Goal: Ask a question

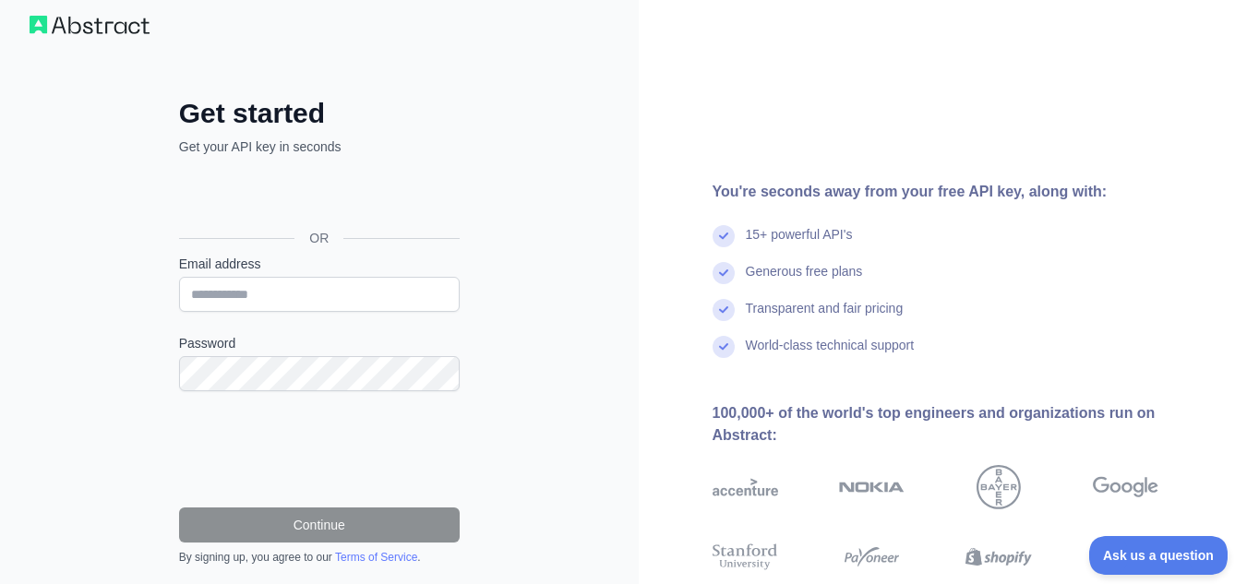
scroll to position [28, 0]
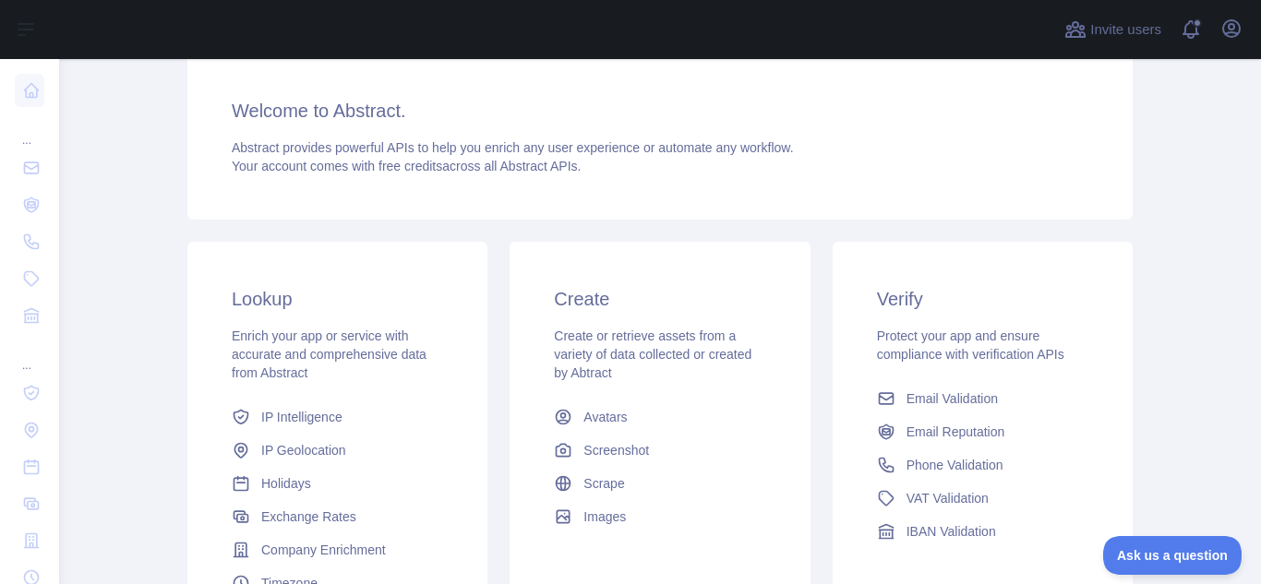
scroll to position [142, 0]
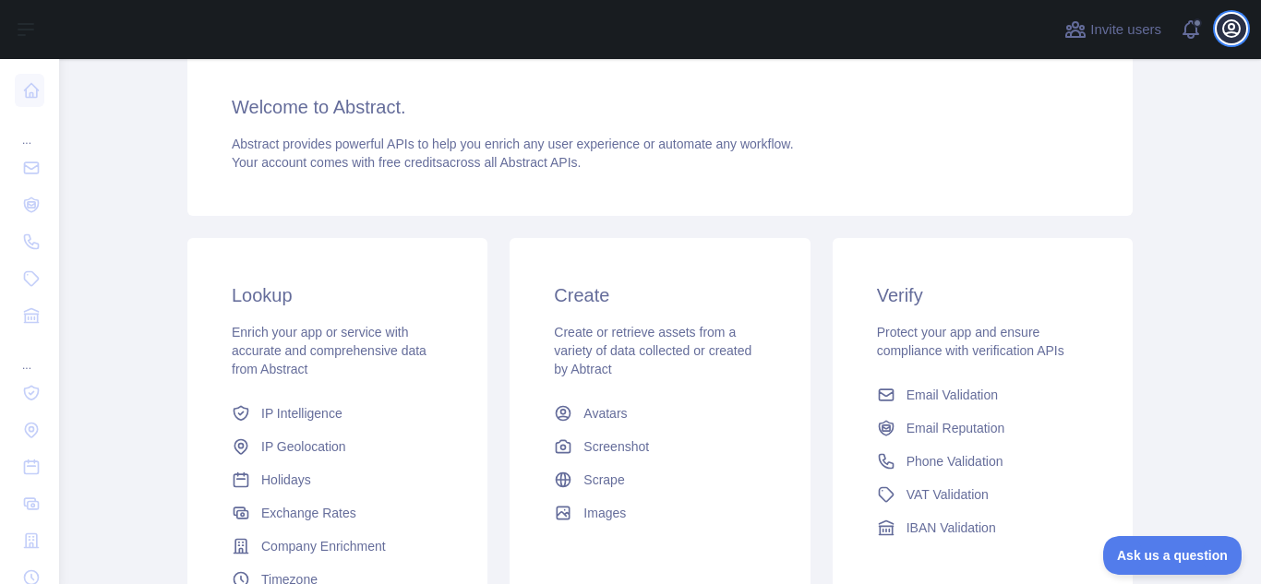
click at [1227, 30] on icon "button" at bounding box center [1231, 29] width 22 height 22
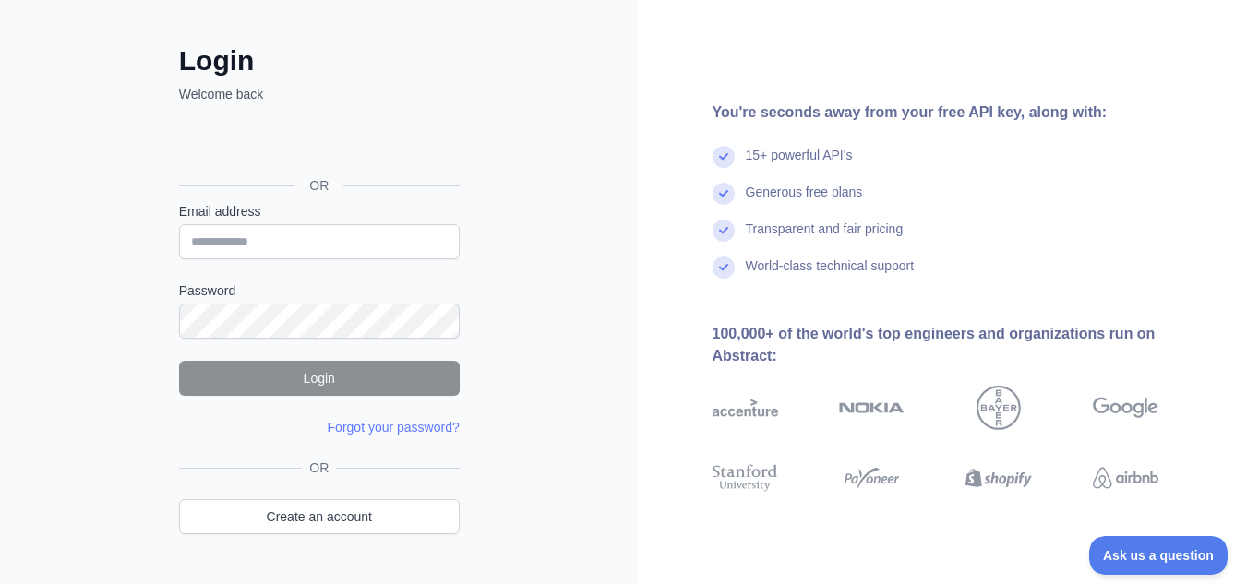
scroll to position [85, 0]
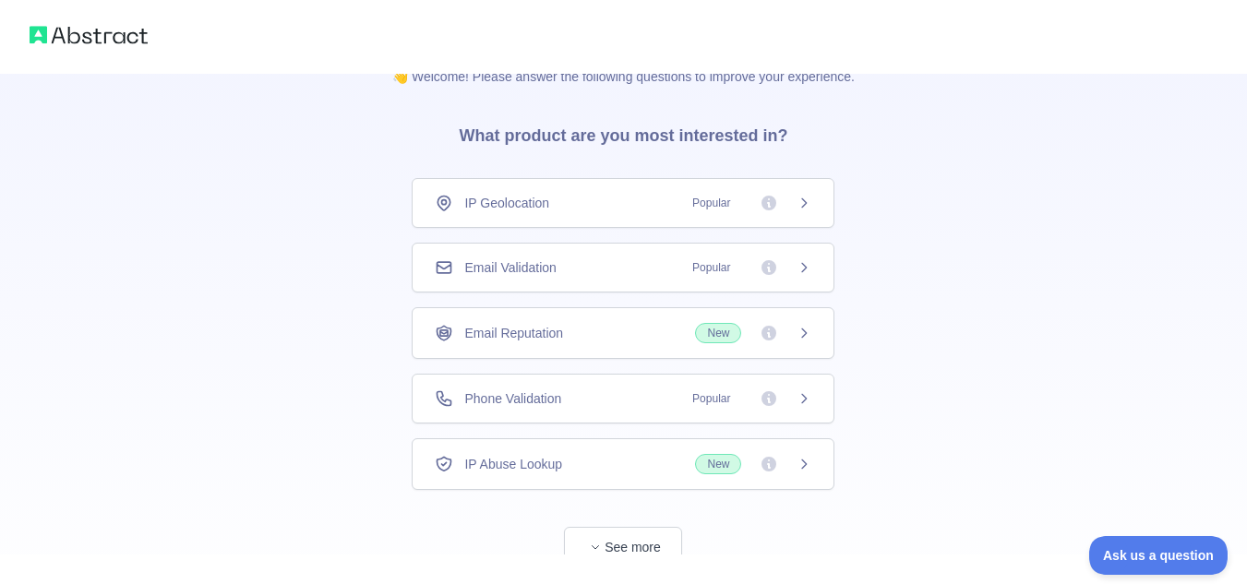
scroll to position [94, 0]
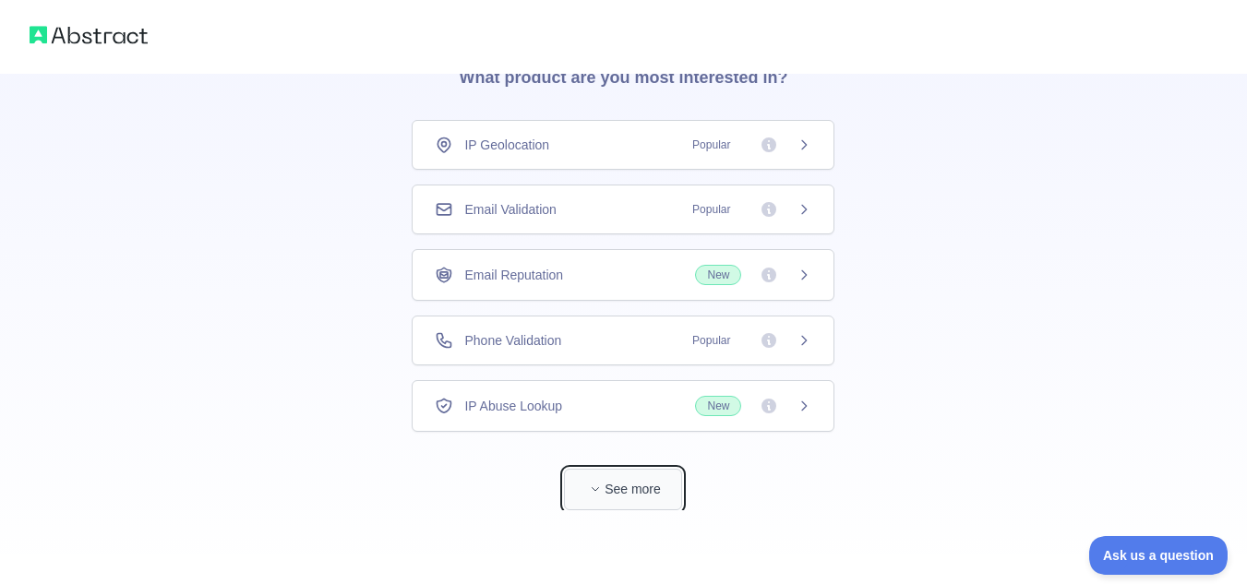
click at [616, 482] on button "See more" at bounding box center [623, 490] width 118 height 42
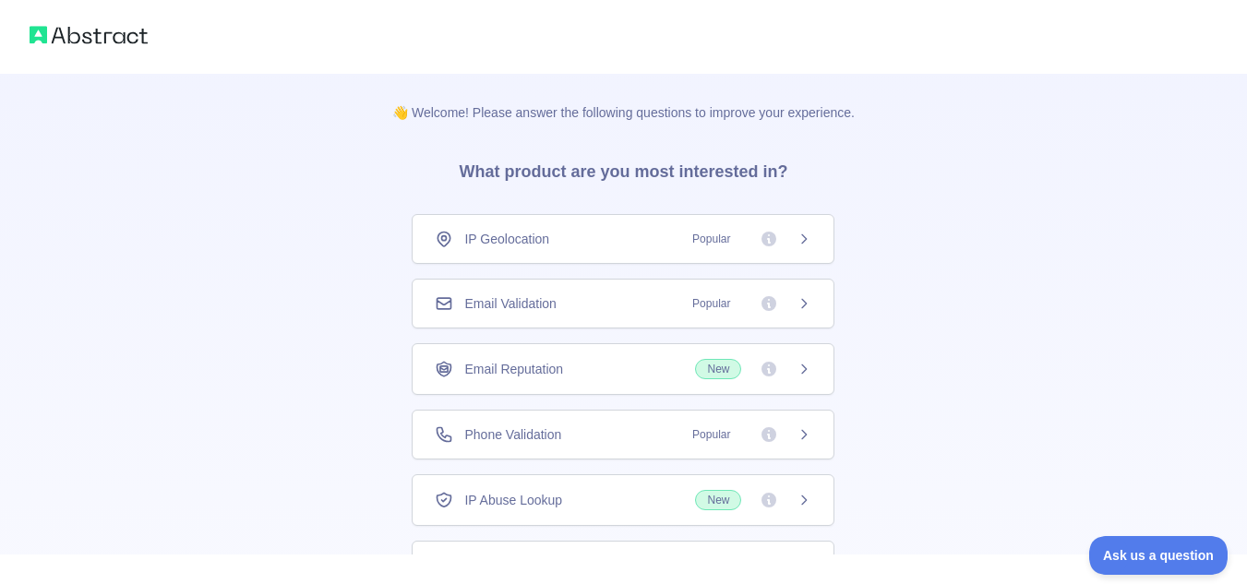
scroll to position [72, 0]
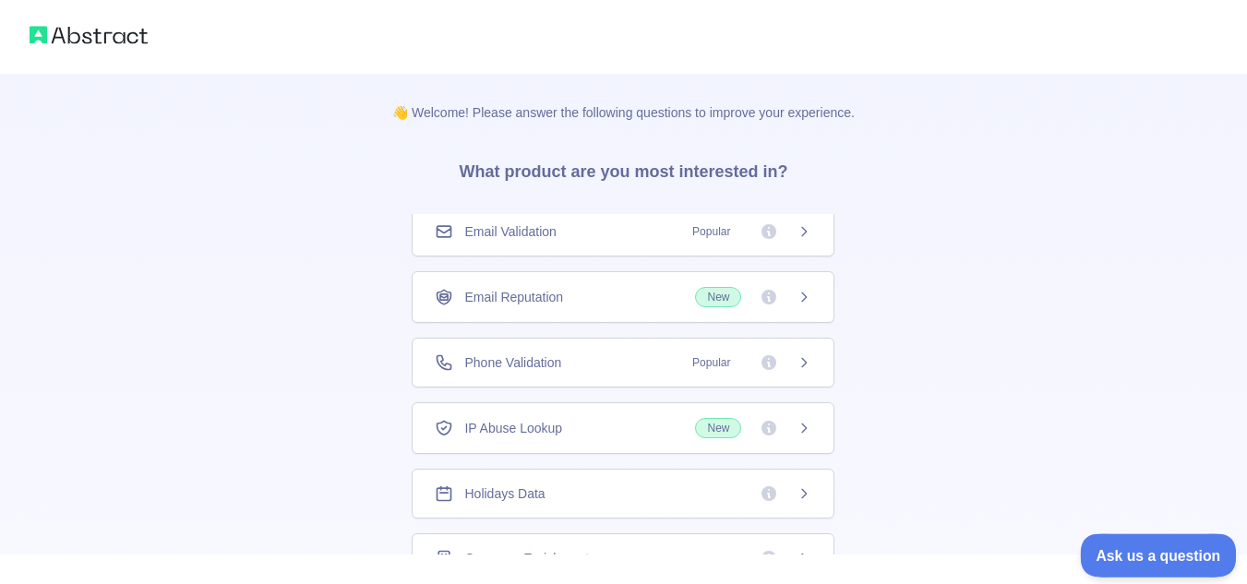
click at [1149, 558] on span "Ask us a question" at bounding box center [1149, 552] width 138 height 13
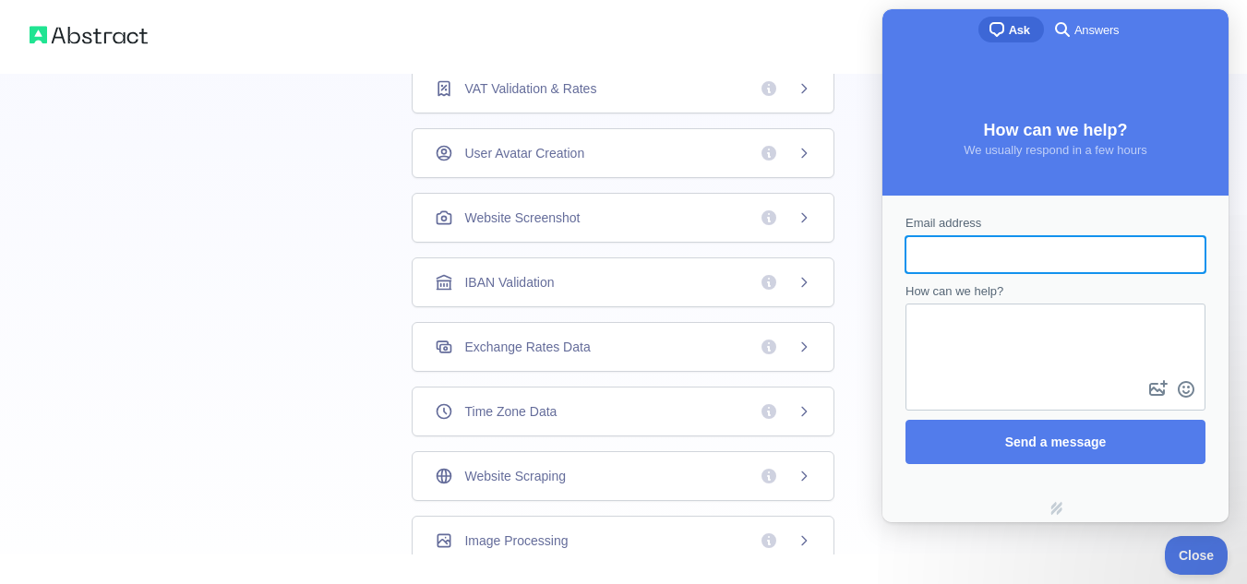
scroll to position [0, 0]
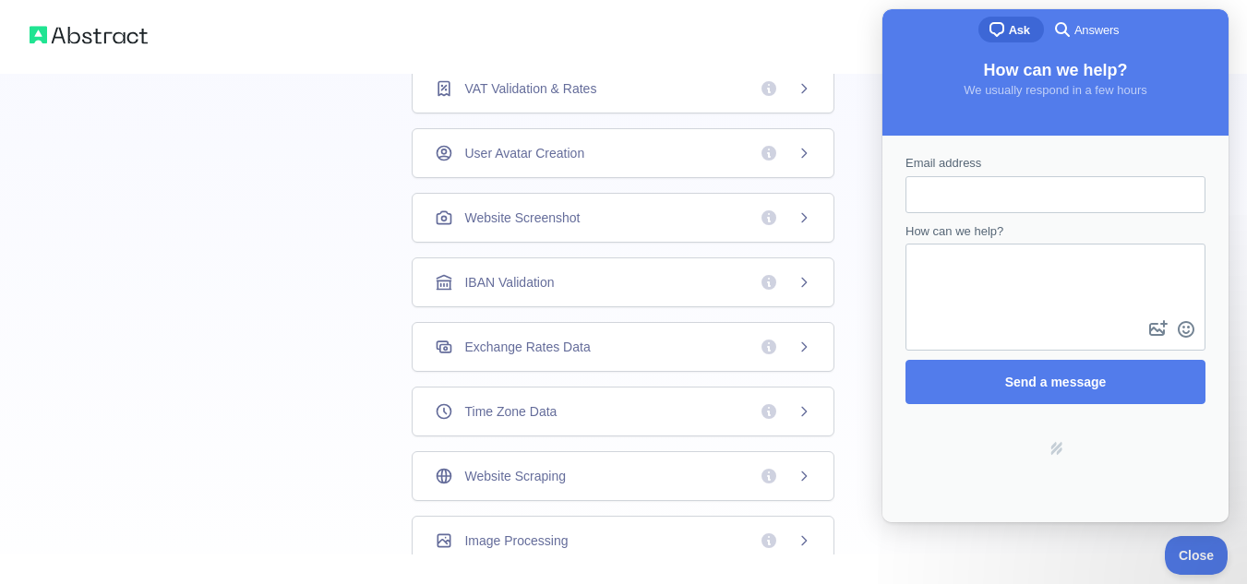
drag, startPoint x: 1112, startPoint y: 503, endPoint x: 1192, endPoint y: 562, distance: 99.7
click at [1192, 522] on html "chat-square Ask search-medium Answers How can we help? We usually respond in a …" at bounding box center [1055, 265] width 346 height 513
click at [1188, 558] on span "Close" at bounding box center [1191, 552] width 63 height 13
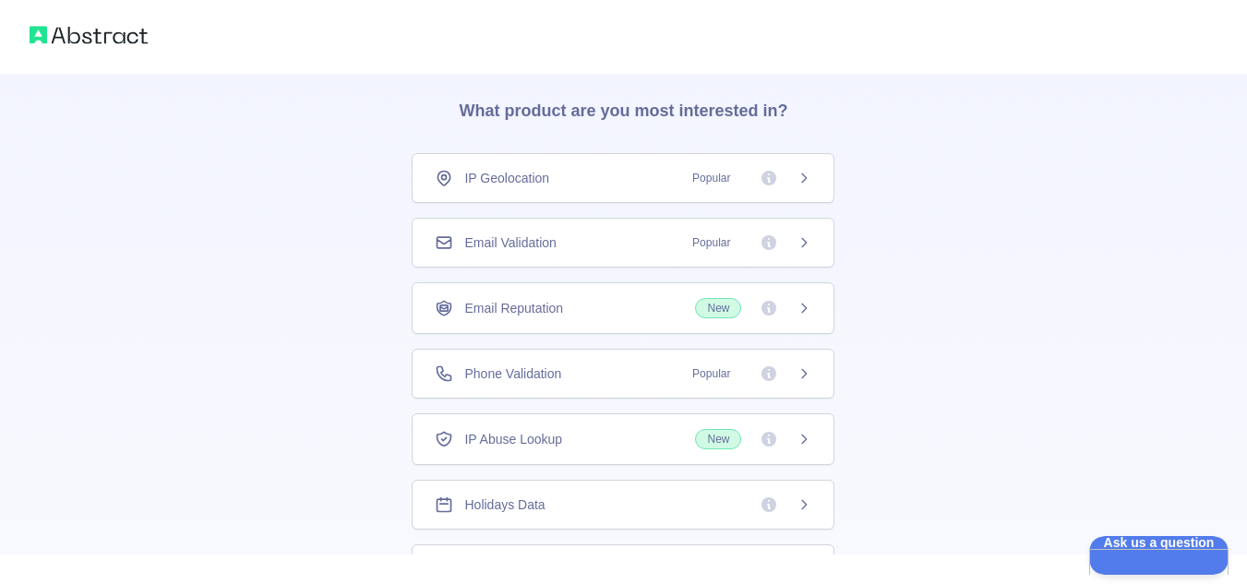
scroll to position [22, 0]
